Goal: Task Accomplishment & Management: Manage account settings

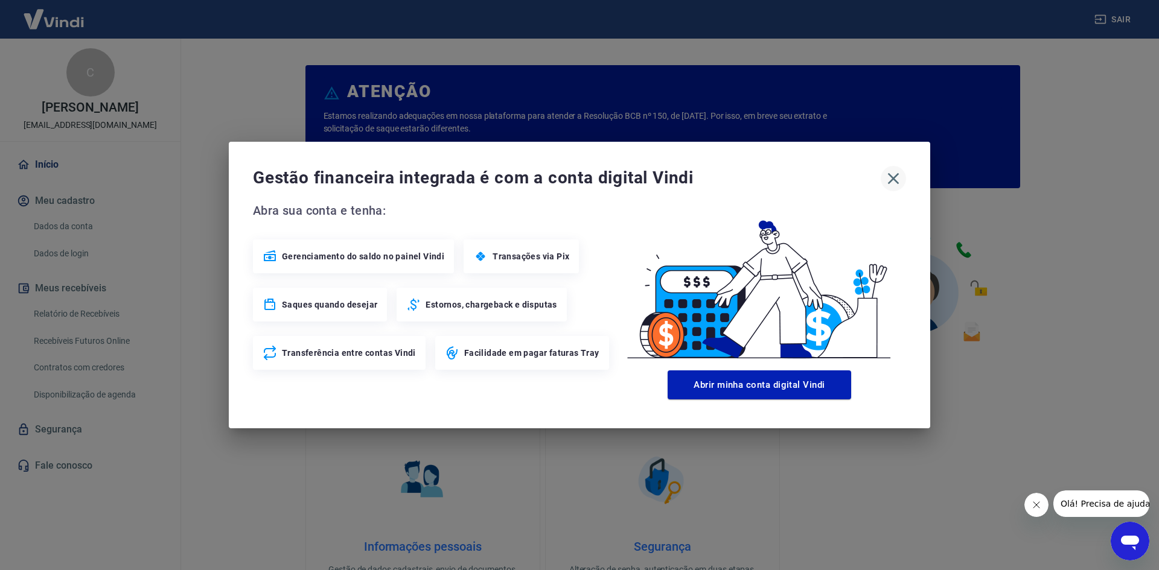
click at [896, 180] on icon "button" at bounding box center [892, 178] width 19 height 19
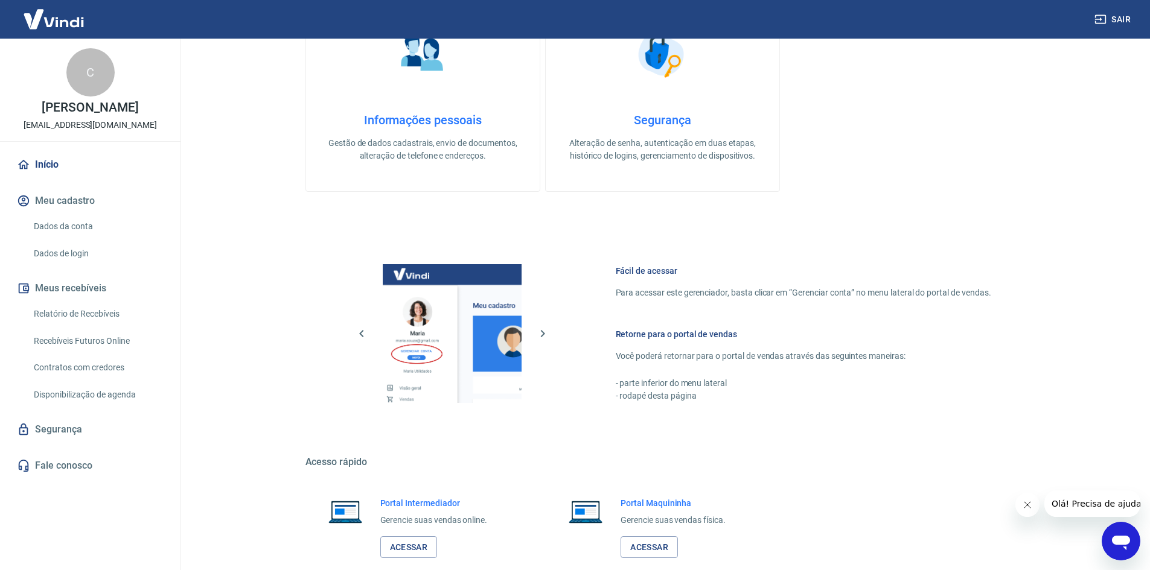
scroll to position [495, 0]
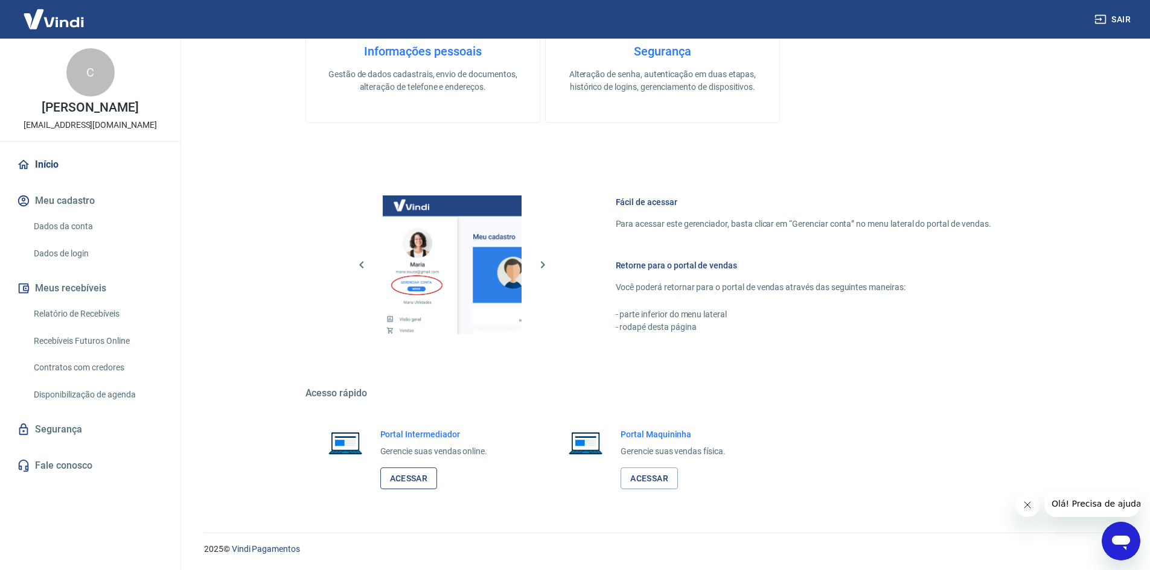
click at [412, 483] on link "Acessar" at bounding box center [408, 479] width 57 height 22
click at [405, 481] on link "Acessar" at bounding box center [408, 479] width 57 height 22
click at [410, 486] on link "Acessar" at bounding box center [408, 479] width 57 height 22
